Goal: Task Accomplishment & Management: Use online tool/utility

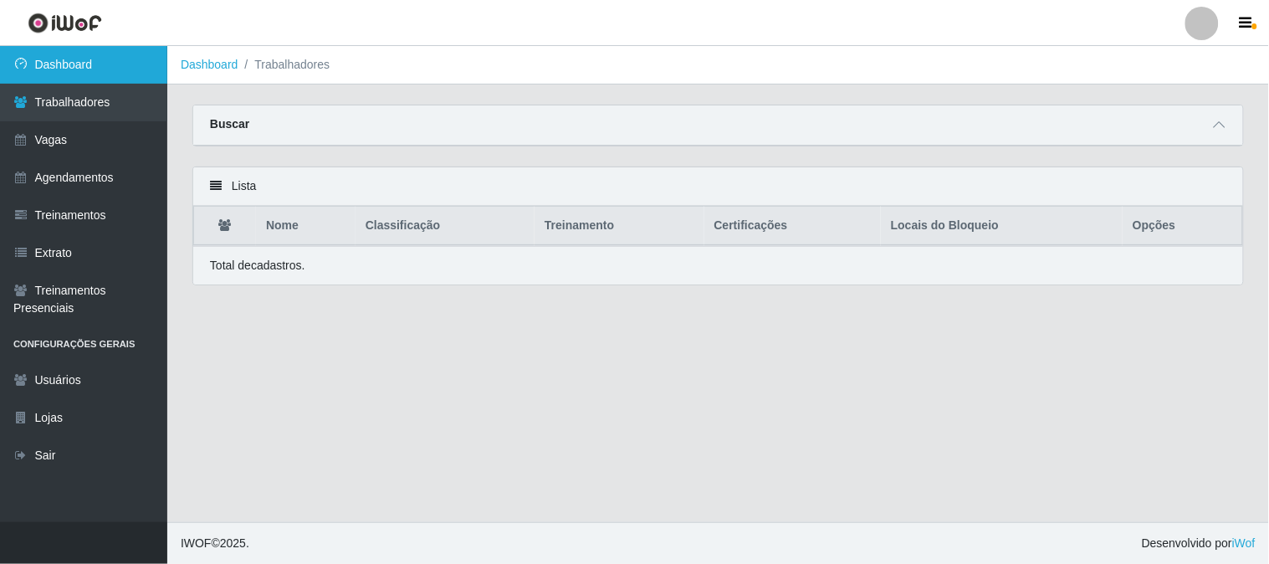
click at [117, 65] on link "Dashboard" at bounding box center [83, 65] width 167 height 38
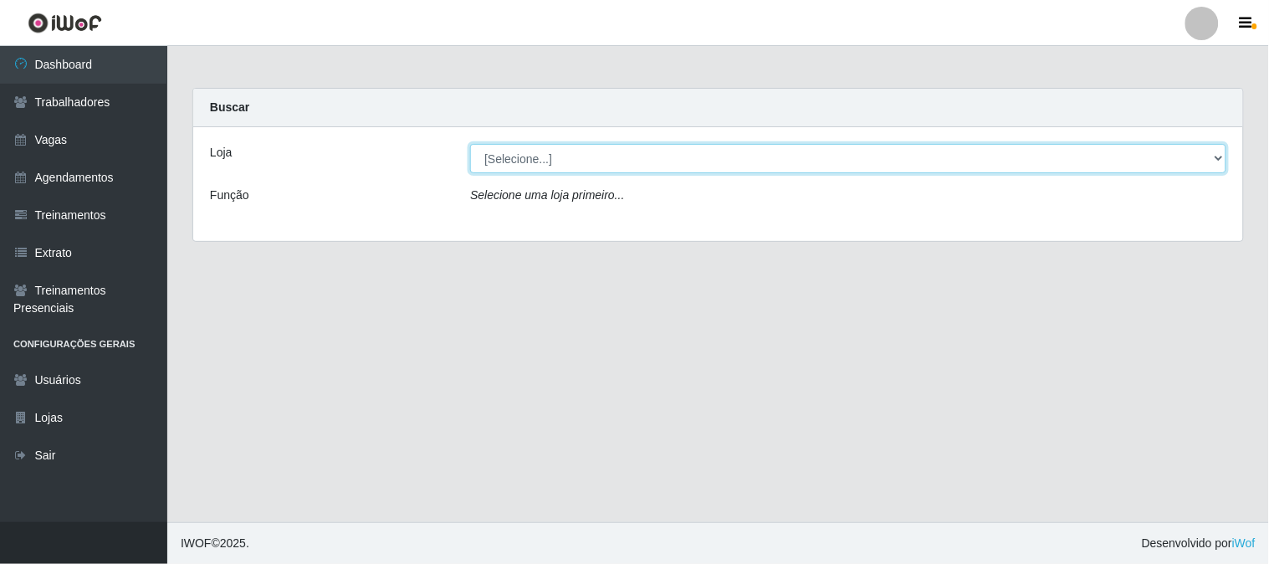
click at [525, 163] on select "[Selecione...] Sapore D'italia" at bounding box center [848, 158] width 756 height 29
select select "266"
click at [470, 144] on select "[Selecione...] Sapore D'italia" at bounding box center [848, 158] width 756 height 29
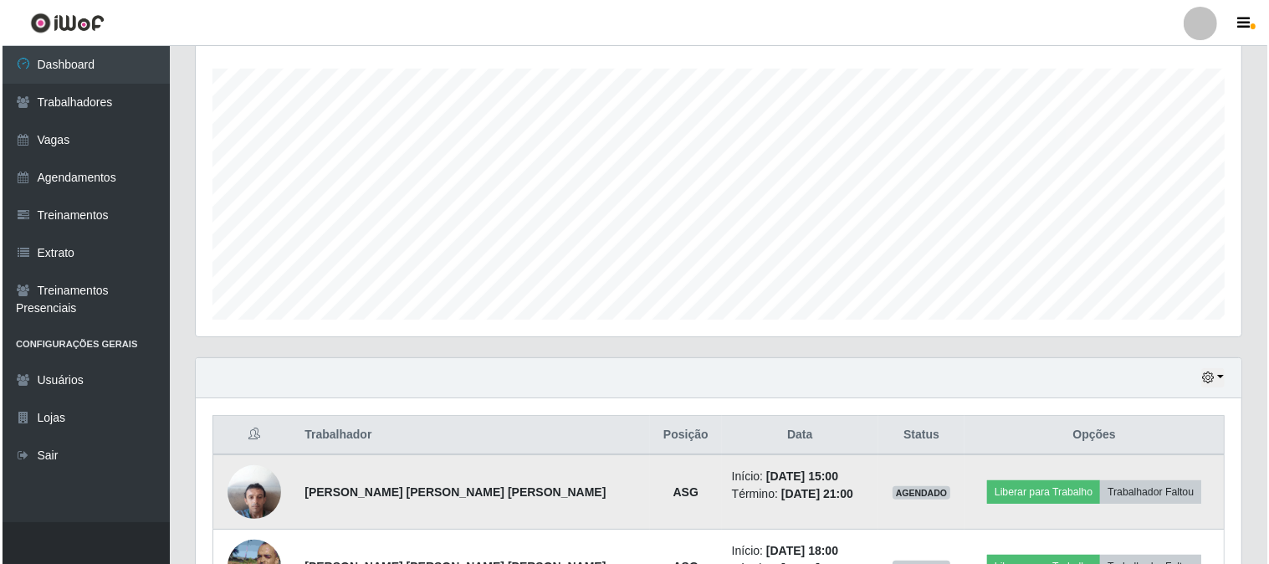
scroll to position [398, 0]
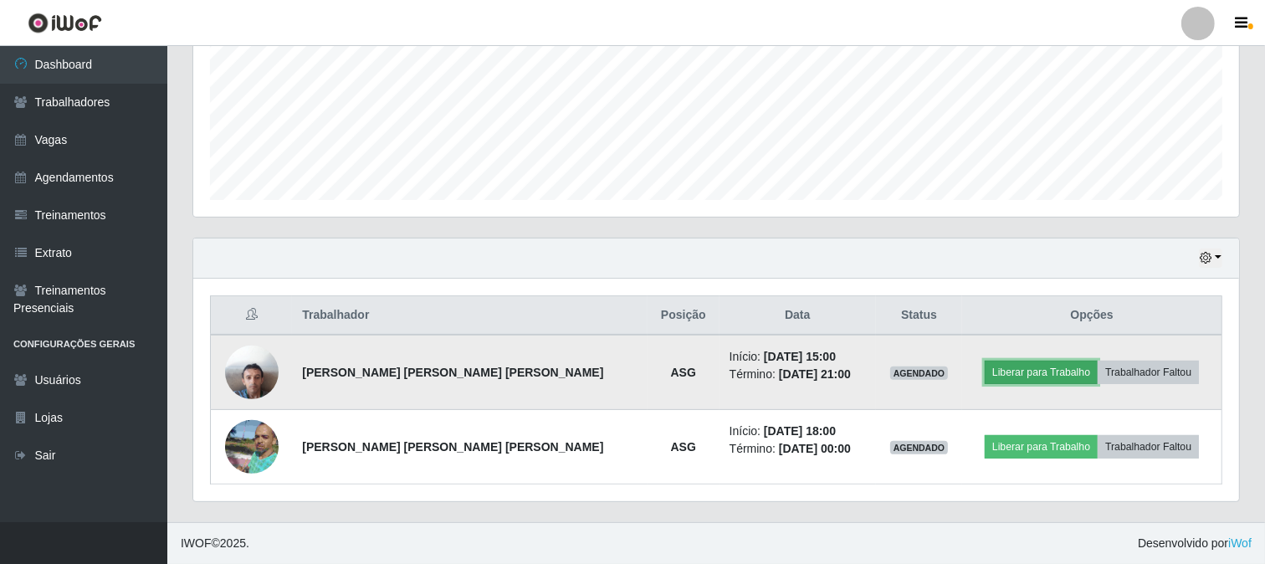
click at [999, 371] on button "Liberar para Trabalho" at bounding box center [1041, 372] width 113 height 23
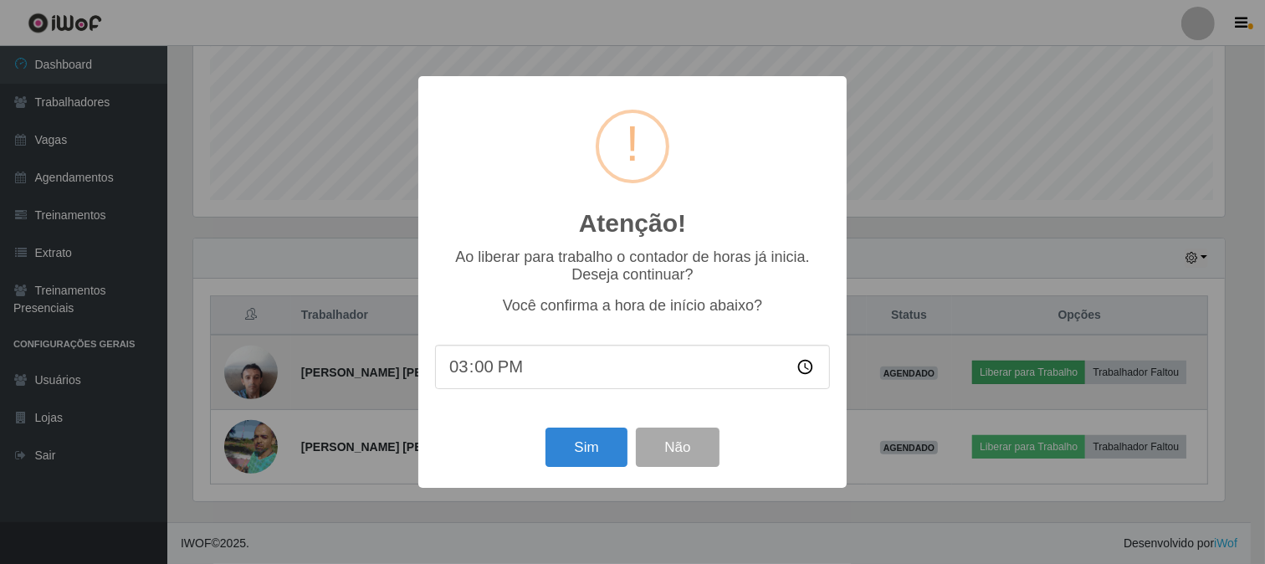
scroll to position [346, 1035]
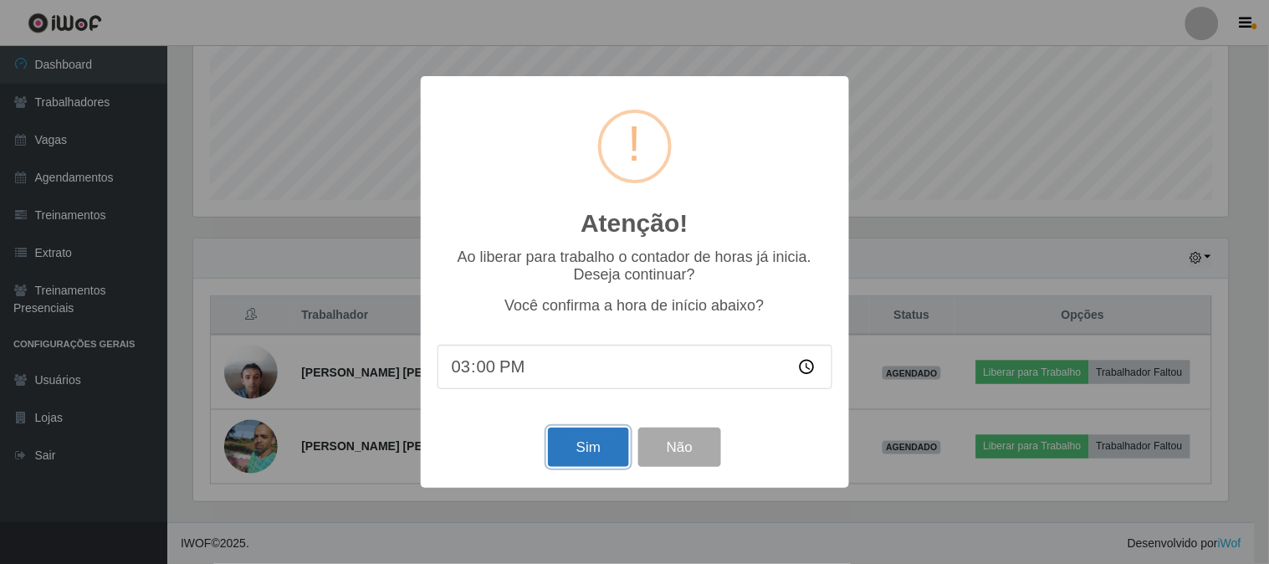
click at [607, 452] on button "Sim" at bounding box center [588, 447] width 81 height 39
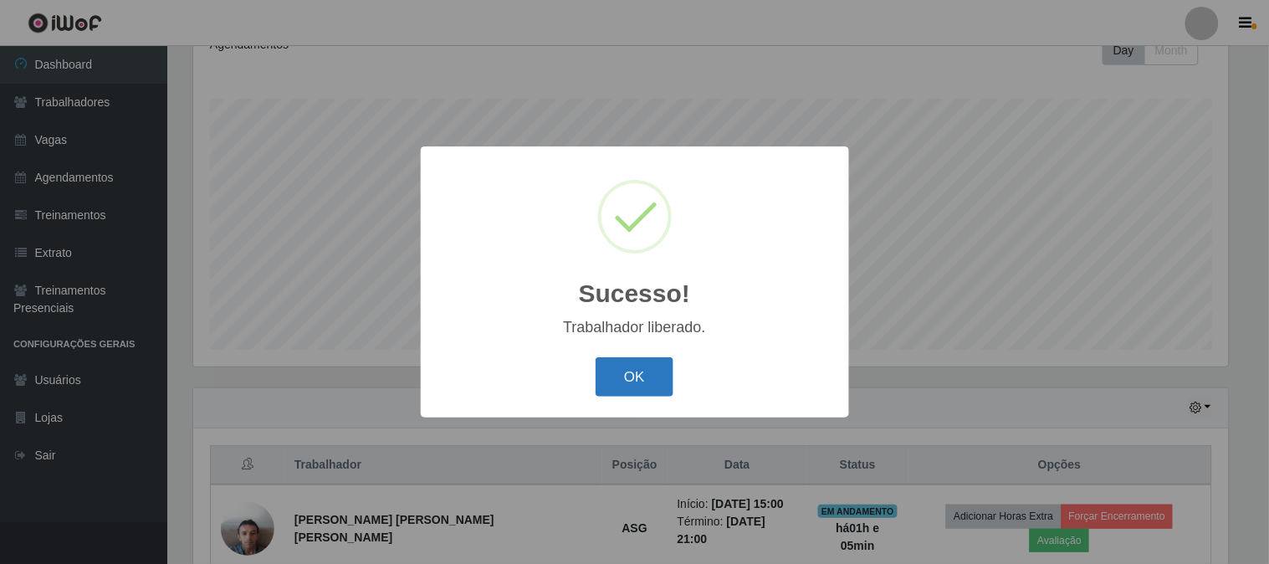
click at [662, 381] on button "OK" at bounding box center [635, 376] width 78 height 39
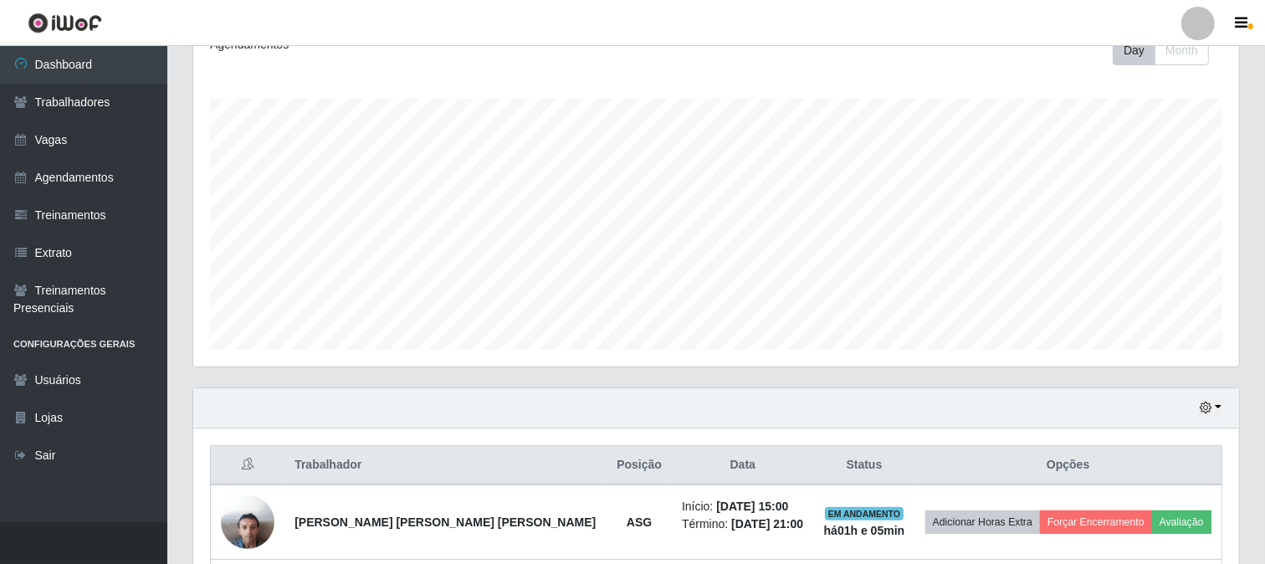
scroll to position [398, 0]
